Goal: Task Accomplishment & Management: Complete application form

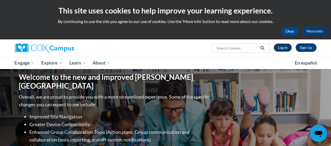
click at [285, 49] on link "Log In" at bounding box center [283, 47] width 18 height 8
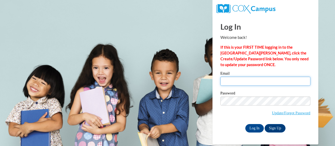
click at [253, 80] on input "Email" at bounding box center [265, 81] width 90 height 9
type input "johnson.stefanie.l@muscogee.k12.ga.us"
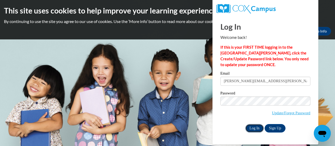
click at [255, 127] on input "Log In" at bounding box center [254, 128] width 19 height 8
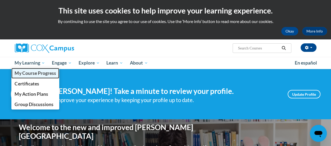
click at [34, 73] on span "My Course Progress" at bounding box center [35, 73] width 41 height 6
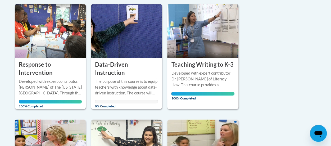
scroll to position [136, 0]
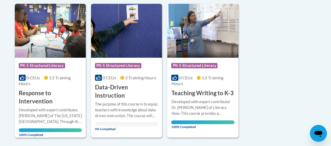
click at [137, 41] on img at bounding box center [126, 31] width 71 height 54
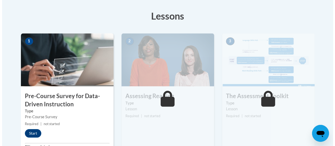
scroll to position [192, 0]
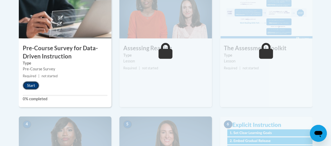
click at [33, 86] on button "Start" at bounding box center [31, 85] width 16 height 8
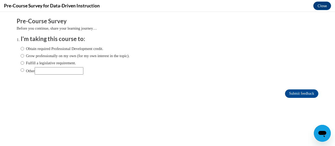
scroll to position [0, 0]
click at [21, 49] on input "Obtain required Professional Development credit." at bounding box center [22, 49] width 3 height 6
radio input "true"
click at [289, 91] on input "Submit feedback" at bounding box center [301, 93] width 33 height 8
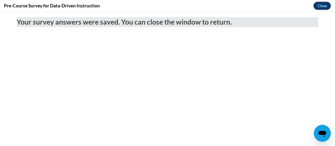
click at [327, 3] on button "Close" at bounding box center [322, 6] width 18 height 8
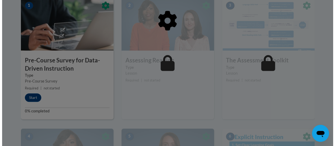
scroll to position [177, 0]
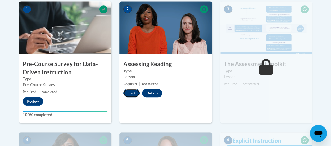
click at [130, 94] on button "Start" at bounding box center [131, 93] width 16 height 8
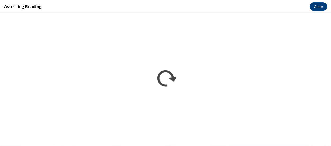
scroll to position [0, 0]
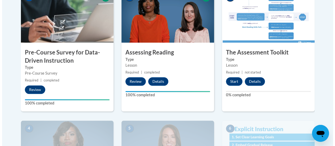
scroll to position [189, 0]
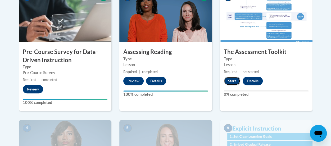
click at [234, 80] on button "Start" at bounding box center [232, 81] width 16 height 8
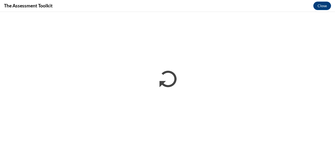
scroll to position [0, 0]
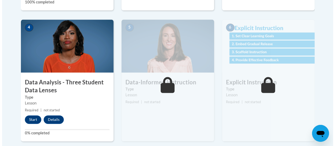
scroll to position [289, 0]
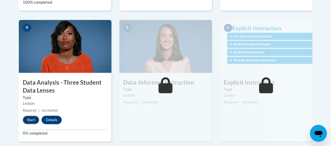
click at [31, 120] on button "Start" at bounding box center [31, 120] width 16 height 8
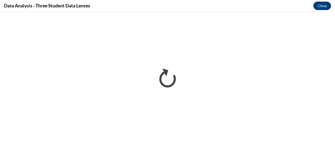
scroll to position [0, 0]
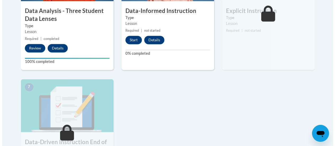
scroll to position [359, 0]
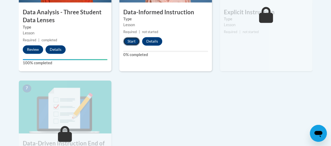
click at [132, 42] on button "Start" at bounding box center [131, 41] width 16 height 8
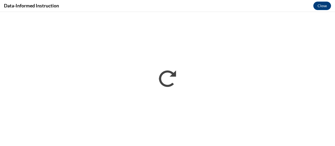
scroll to position [0, 0]
